Goal: Information Seeking & Learning: Find specific fact

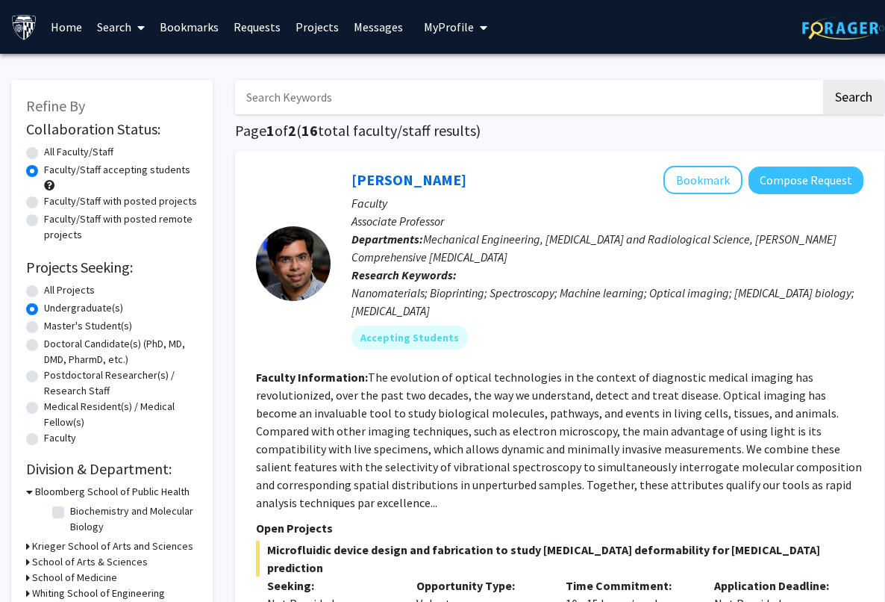
click at [646, 111] on input "Search Keywords" at bounding box center [528, 97] width 586 height 34
type input "law"
click at [823, 80] on button "Search" at bounding box center [853, 97] width 61 height 34
radio input "true"
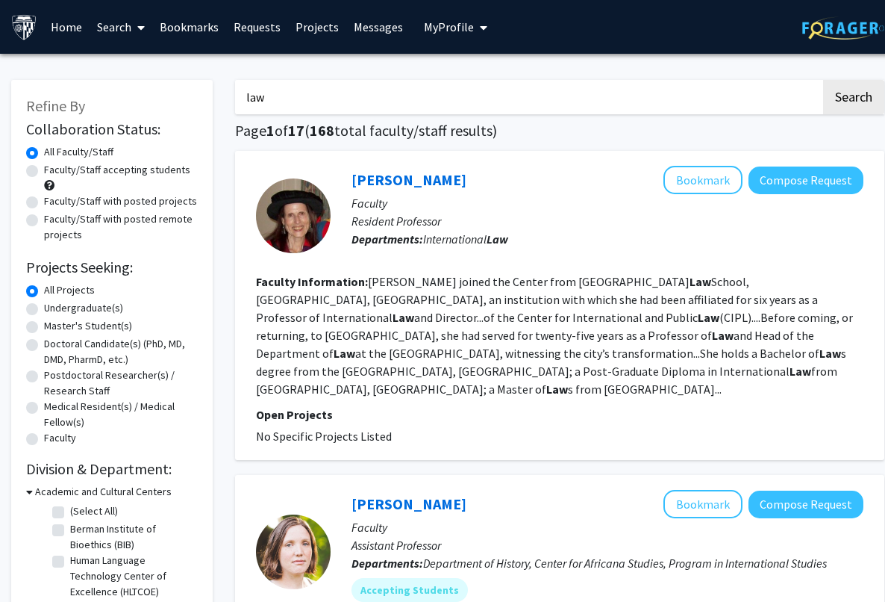
click at [489, 104] on input "law" at bounding box center [528, 97] width 586 height 34
type input "l"
click at [823, 80] on button "Search" at bounding box center [853, 97] width 61 height 34
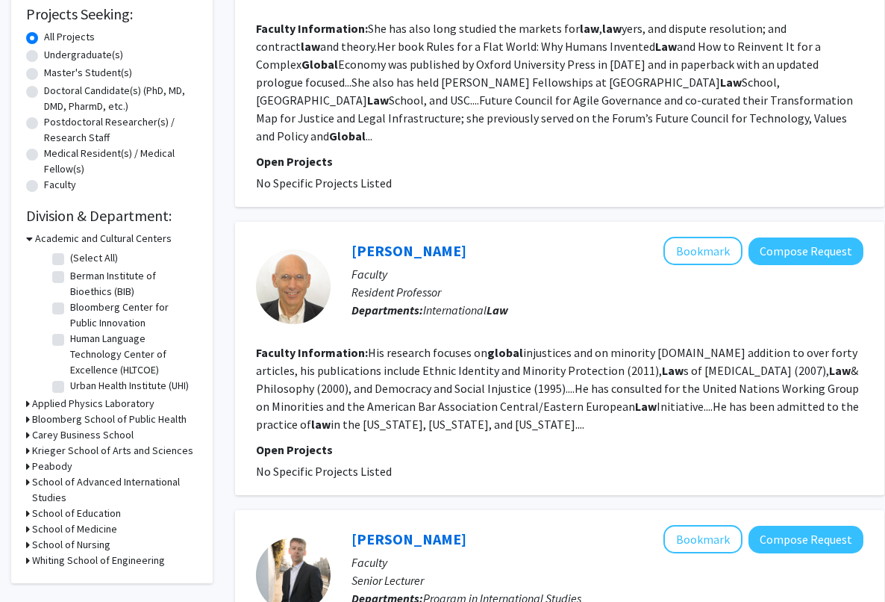
scroll to position [251, 0]
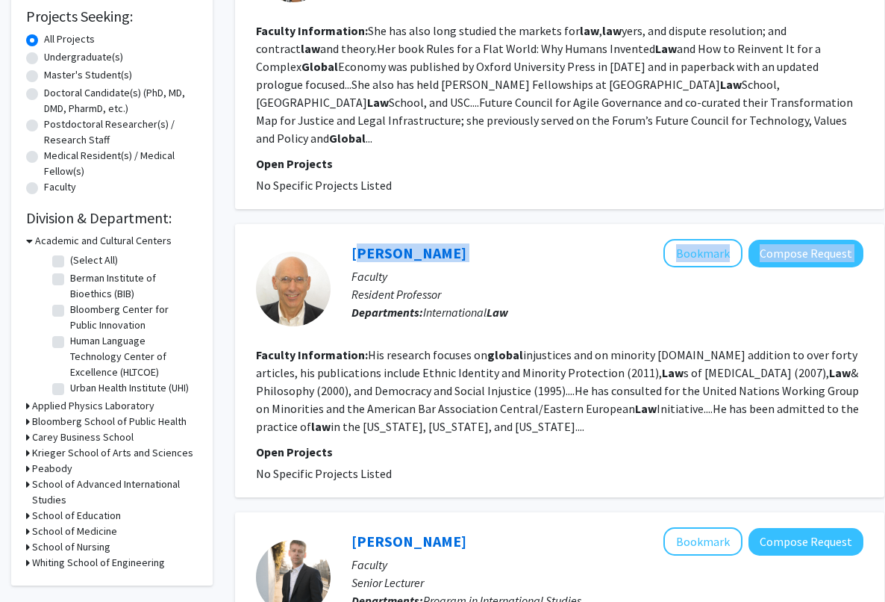
drag, startPoint x: 472, startPoint y: 227, endPoint x: 349, endPoint y: 234, distance: 122.6
click at [349, 239] on div "[PERSON_NAME] Bookmark Compose Request Faculty Resident Professor Departments: …" at bounding box center [597, 288] width 533 height 99
copy div "[PERSON_NAME] Bookmark Compose Request"
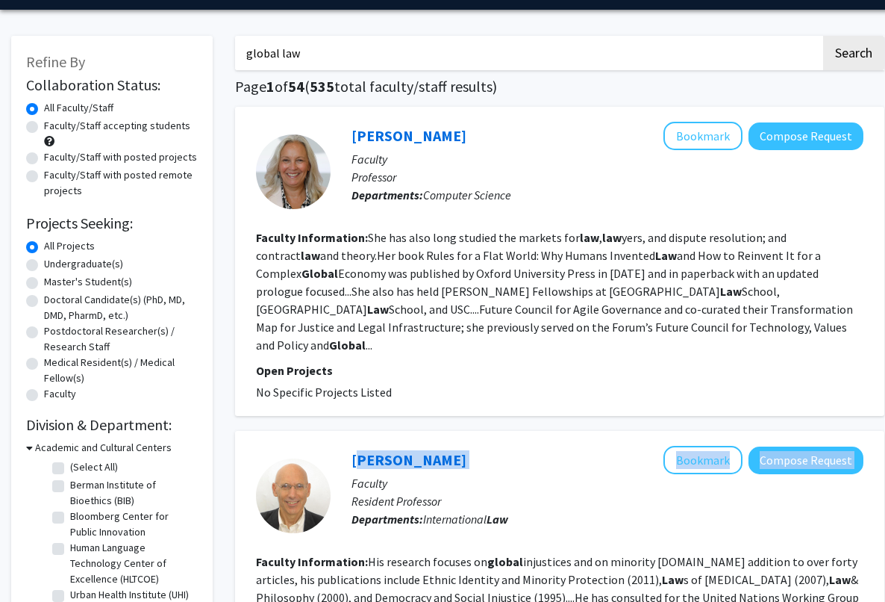
scroll to position [0, 0]
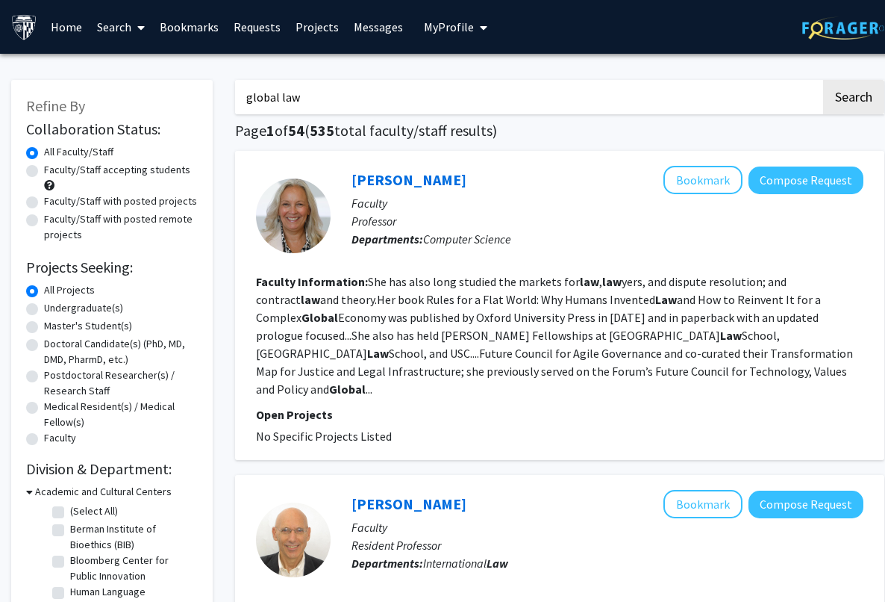
click at [497, 89] on input "global law" at bounding box center [528, 97] width 586 height 34
click at [486, 94] on input "global law" at bounding box center [528, 97] width 586 height 34
type input "global health"
click at [823, 80] on button "Search" at bounding box center [853, 97] width 61 height 34
